Goal: Find specific page/section: Find specific page/section

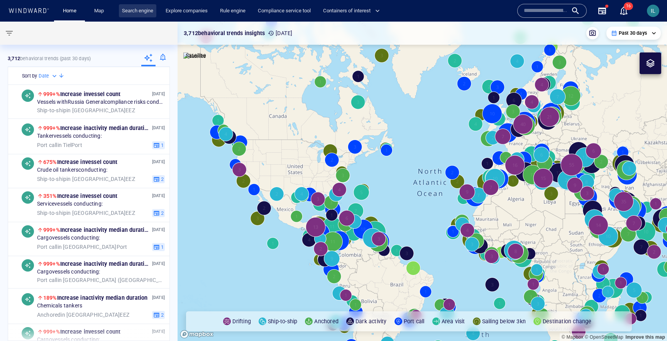
click at [132, 10] on link "Search engine" at bounding box center [137, 11] width 37 height 14
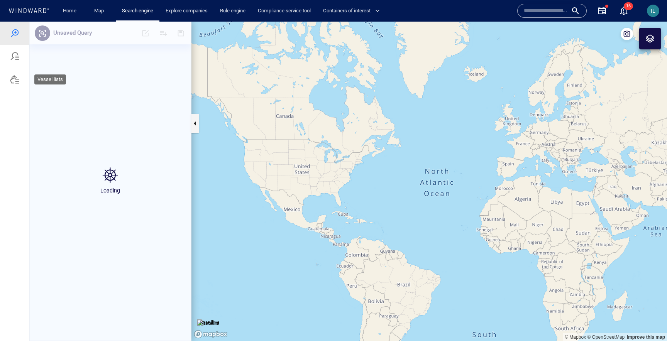
click at [17, 76] on div at bounding box center [14, 79] width 9 height 9
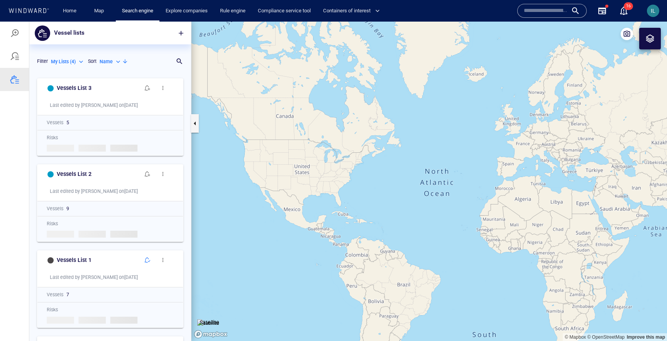
scroll to position [267, 162]
click at [78, 87] on h6 "Vessels List 3" at bounding box center [74, 88] width 35 height 10
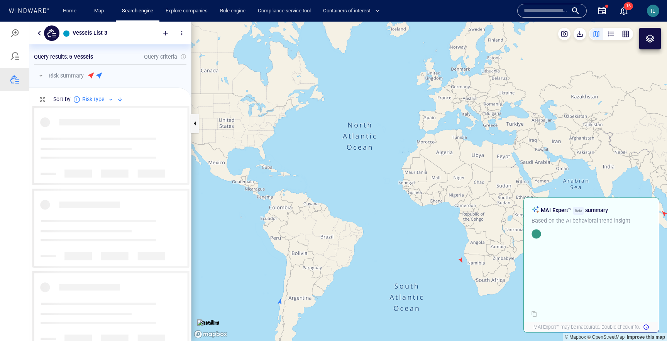
scroll to position [235, 162]
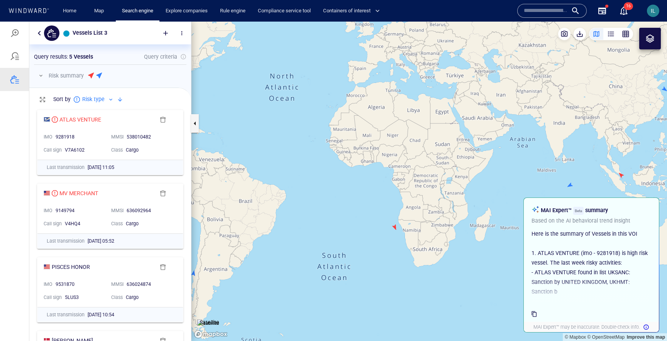
click at [36, 33] on button "button" at bounding box center [39, 33] width 9 height 9
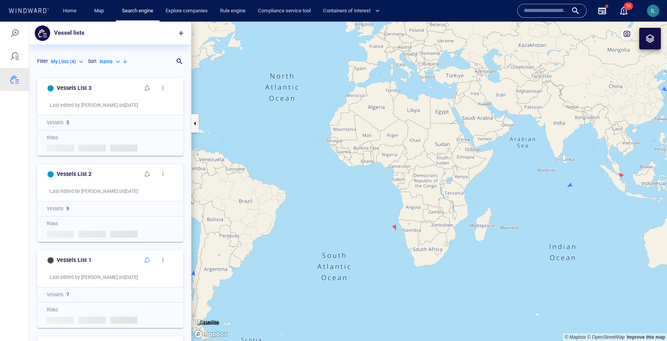
scroll to position [267, 162]
click at [162, 87] on span "button" at bounding box center [163, 88] width 6 height 6
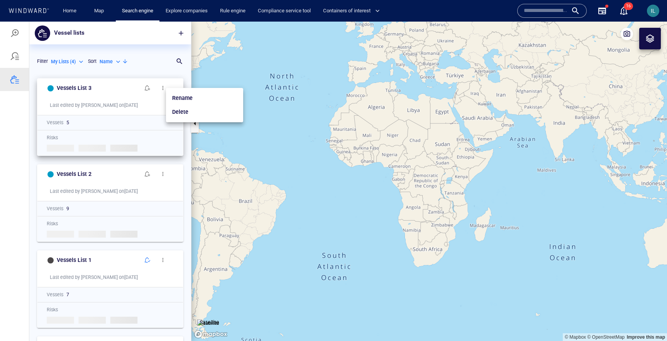
click at [135, 98] on div at bounding box center [333, 181] width 667 height 319
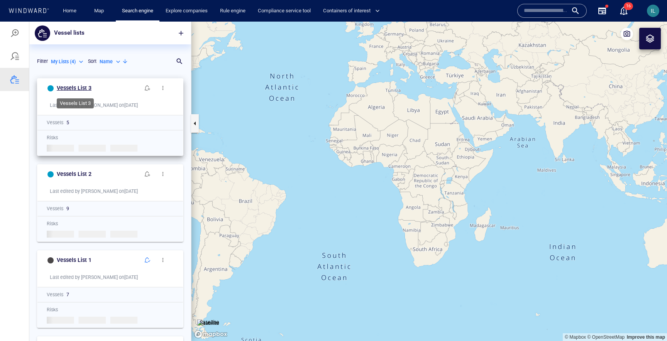
click at [69, 88] on h6 "Vessels List 3" at bounding box center [74, 88] width 35 height 10
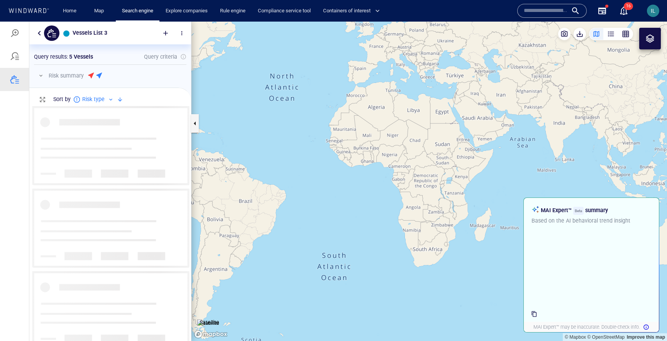
scroll to position [235, 162]
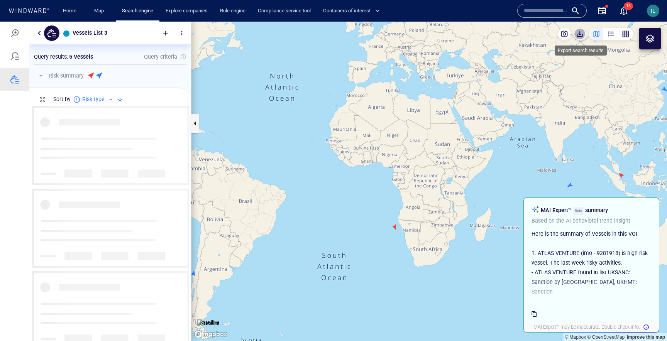
click at [580, 34] on span "button" at bounding box center [580, 34] width 8 height 8
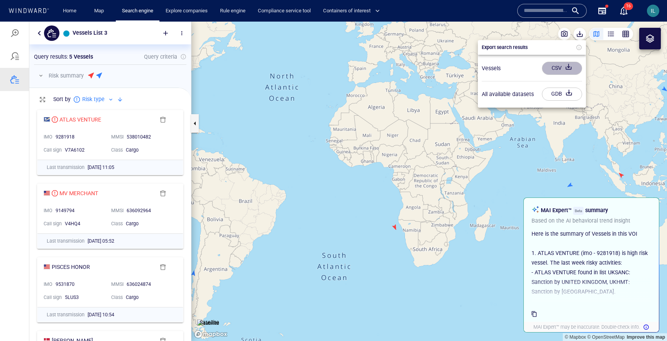
click at [564, 68] on div "button" at bounding box center [568, 68] width 11 height 14
click at [69, 55] on div at bounding box center [333, 181] width 667 height 319
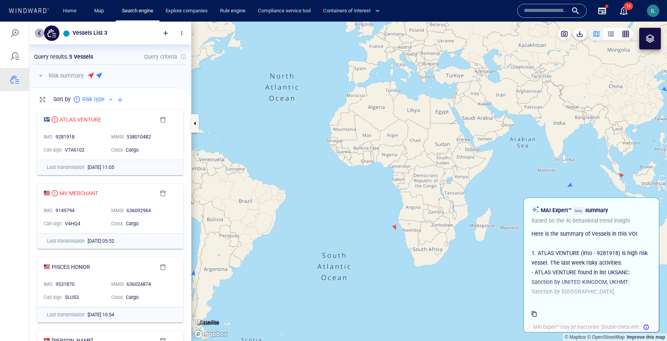
click at [37, 29] on button "button" at bounding box center [39, 33] width 9 height 9
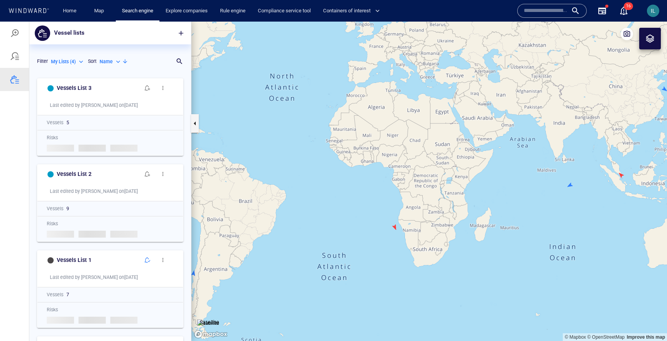
scroll to position [267, 162]
click at [77, 59] on div "My Lists ( 4 )" at bounding box center [68, 61] width 34 height 7
click at [81, 108] on p "System Lists ( 31 )" at bounding box center [75, 108] width 37 height 7
type input "**********"
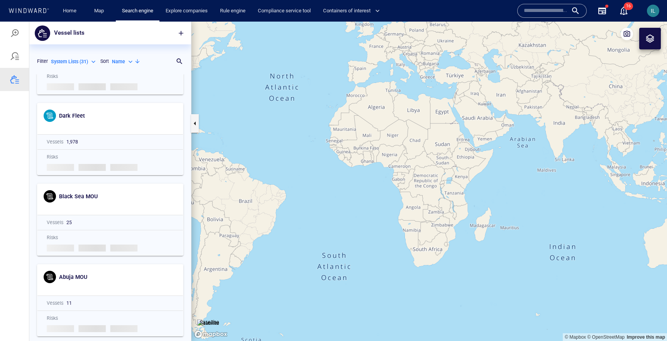
scroll to position [2231, 0]
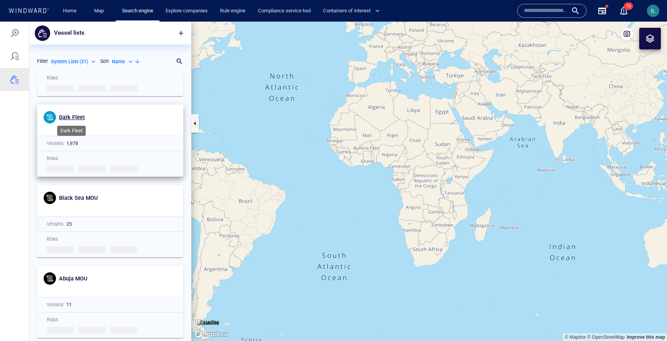
click at [74, 120] on span "Dark Fleet" at bounding box center [72, 117] width 26 height 6
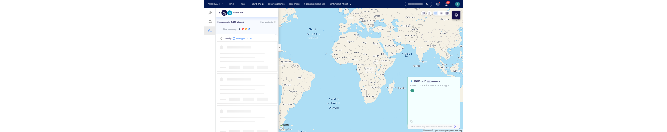
scroll to position [235, 162]
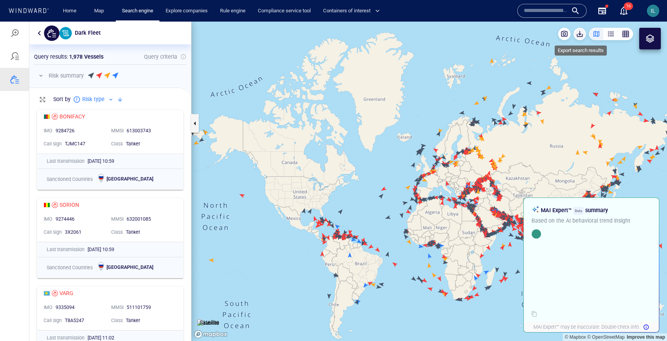
click at [578, 35] on span "button" at bounding box center [580, 34] width 8 height 8
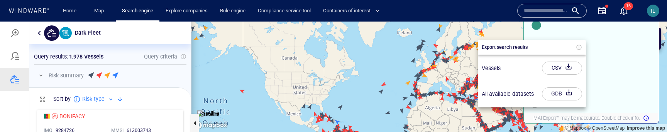
scroll to position [26, 162]
click at [568, 66] on div "button" at bounding box center [568, 68] width 11 height 14
